Goal: Transaction & Acquisition: Purchase product/service

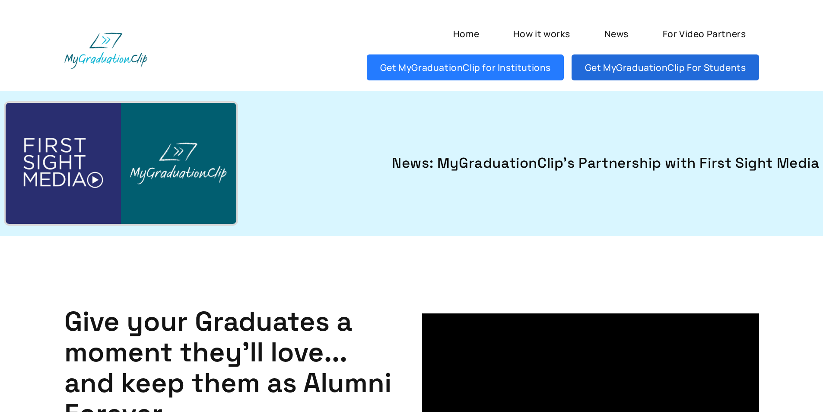
click at [624, 58] on link "Get MyGraduationClip For Students" at bounding box center [665, 67] width 187 height 26
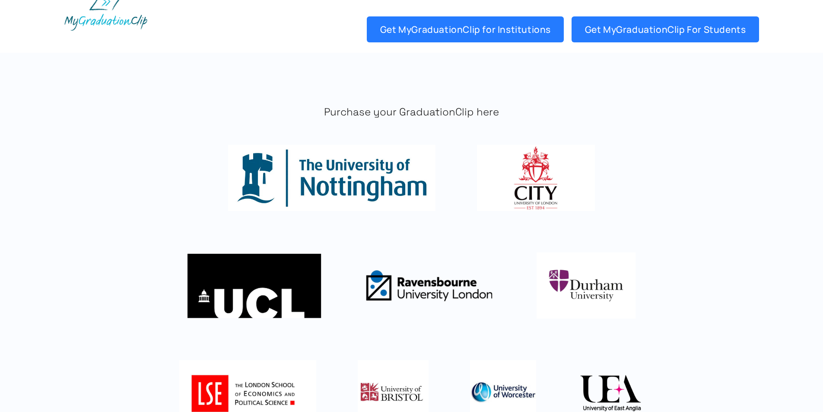
scroll to position [43, 0]
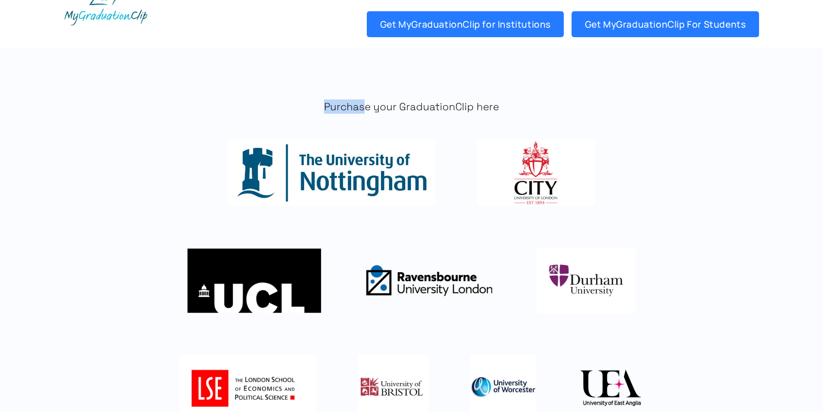
drag, startPoint x: 322, startPoint y: 110, endPoint x: 367, endPoint y: 108, distance: 45.5
click at [367, 108] on p "Purchase your GraduationClip here" at bounding box center [411, 106] width 695 height 14
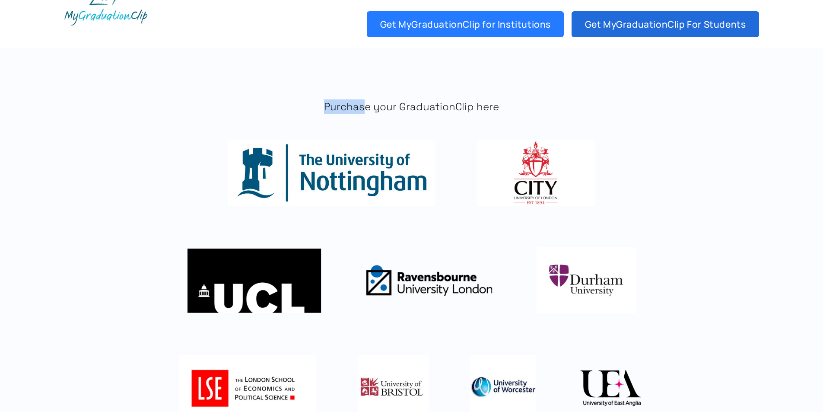
click at [719, 19] on link "Get MyGraduationClip For Students" at bounding box center [665, 24] width 187 height 26
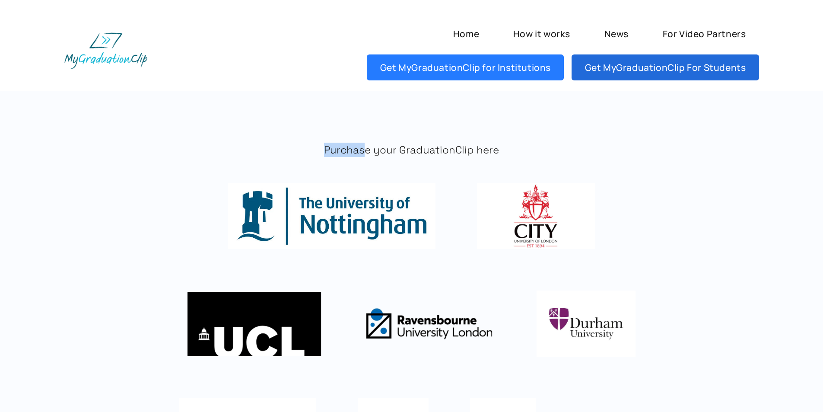
click at [649, 71] on link "Get MyGraduationClip For Students" at bounding box center [665, 67] width 187 height 26
click at [623, 74] on link "Get MyGraduationClip For Students" at bounding box center [665, 67] width 187 height 26
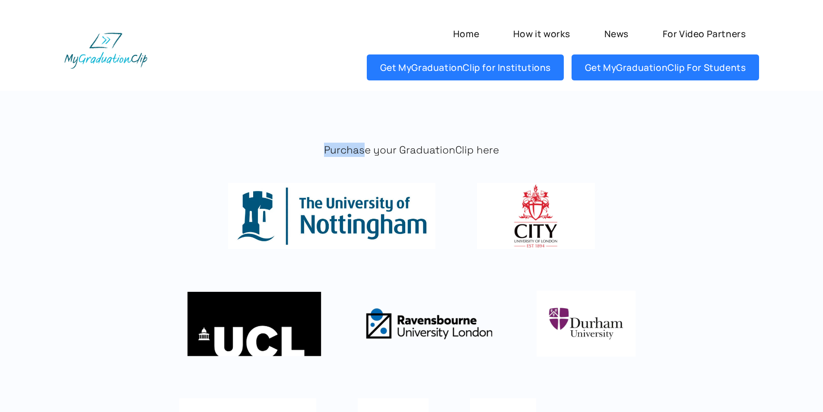
click at [366, 228] on img at bounding box center [331, 216] width 207 height 66
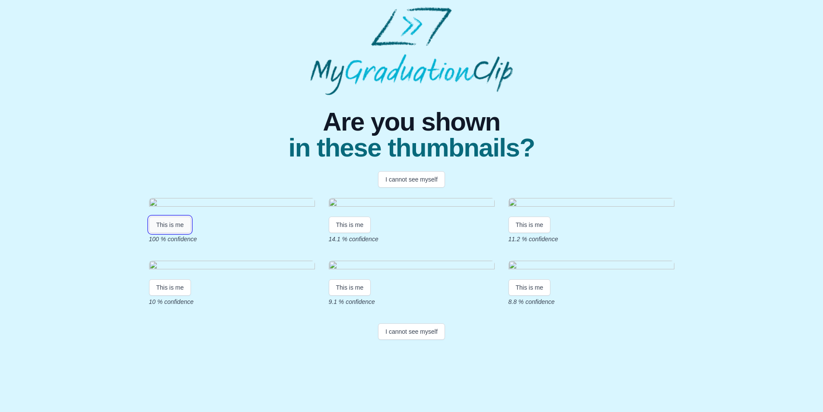
click at [172, 233] on button "This is me" at bounding box center [170, 225] width 42 height 16
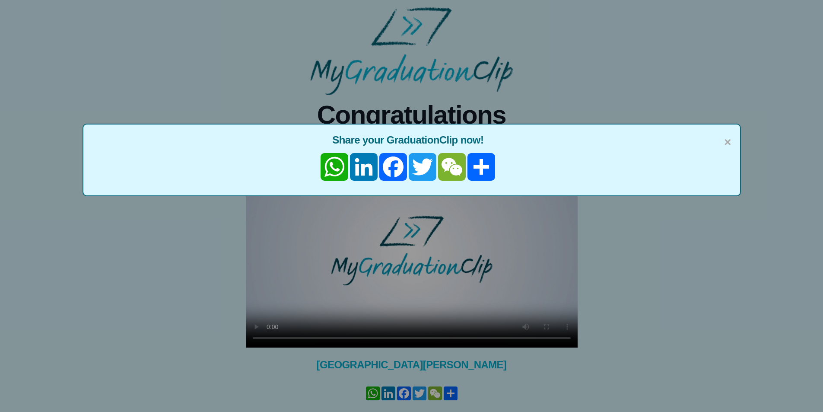
click at [793, 285] on div "× Share your GraduationClip now! WhatsApp LinkedIn Facebook Twitter WeChat Share" at bounding box center [411, 206] width 823 height 412
